Goal: Task Accomplishment & Management: Manage account settings

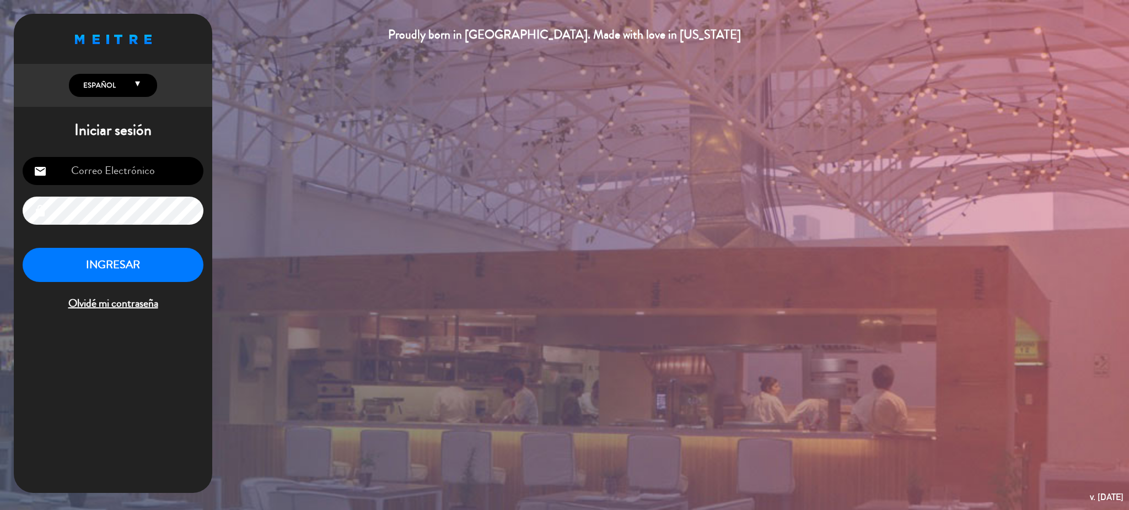
type input "[EMAIL_ADDRESS][DOMAIN_NAME]"
click at [122, 264] on button "INGRESAR" at bounding box center [113, 265] width 181 height 35
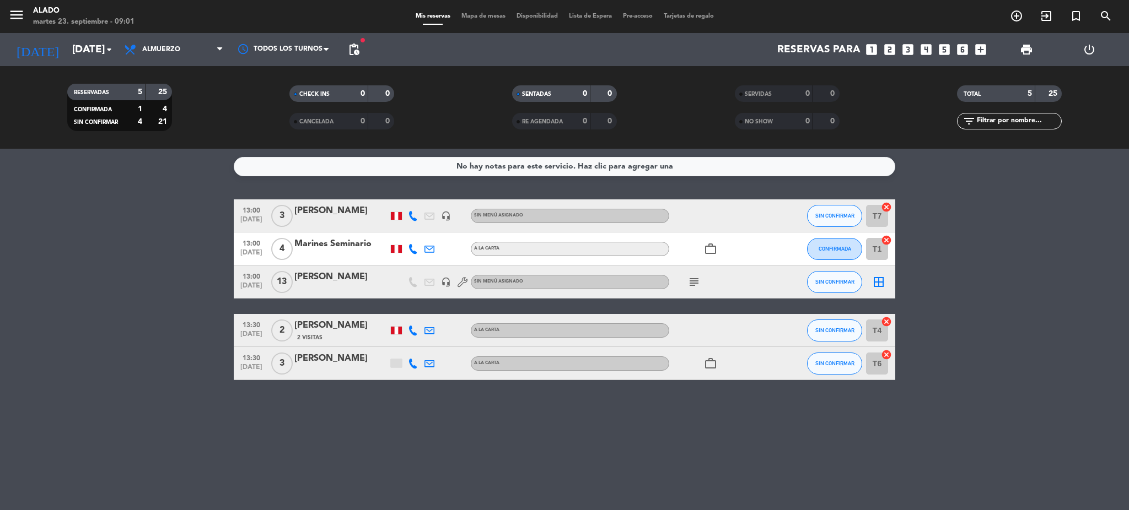
drag, startPoint x: 697, startPoint y: 293, endPoint x: 694, endPoint y: 288, distance: 6.2
click at [694, 288] on div "subject" at bounding box center [718, 282] width 99 height 33
click at [693, 276] on icon "subject" at bounding box center [693, 282] width 13 height 13
click at [159, 44] on span "Almuerzo" at bounding box center [173, 49] width 110 height 24
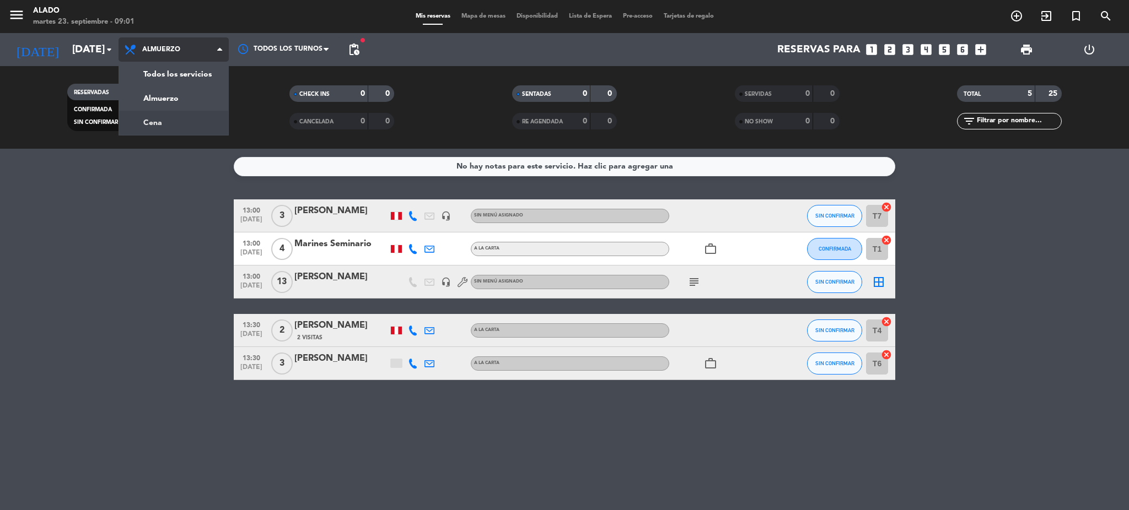
click at [177, 117] on div "menu Alado [DATE] 23. septiembre - 09:01 Mis reservas Mapa de mesas Disponibili…" at bounding box center [564, 74] width 1129 height 149
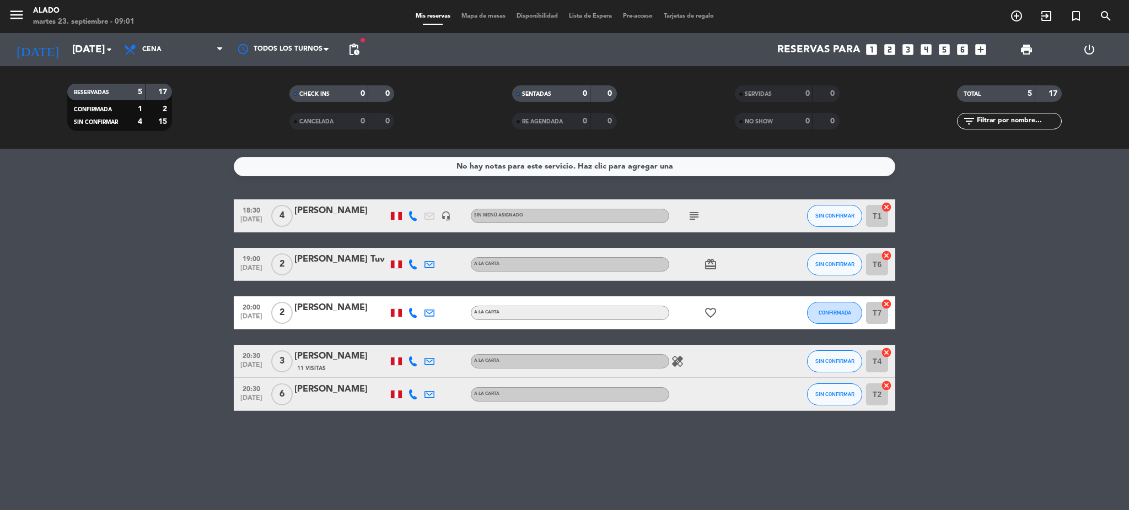
click at [165, 34] on div "Todos los servicios Almuerzo Cena Cena Todos los servicios Almuerzo Cena" at bounding box center [173, 49] width 110 height 33
drag, startPoint x: 173, startPoint y: 60, endPoint x: 170, endPoint y: 50, distance: 10.3
click at [172, 58] on span "Cena" at bounding box center [173, 49] width 110 height 24
click at [171, 102] on div "menu Alado [DATE] 23. septiembre - 09:01 Mis reservas Mapa de mesas Disponibili…" at bounding box center [564, 74] width 1129 height 149
